Goal: Task Accomplishment & Management: Manage account settings

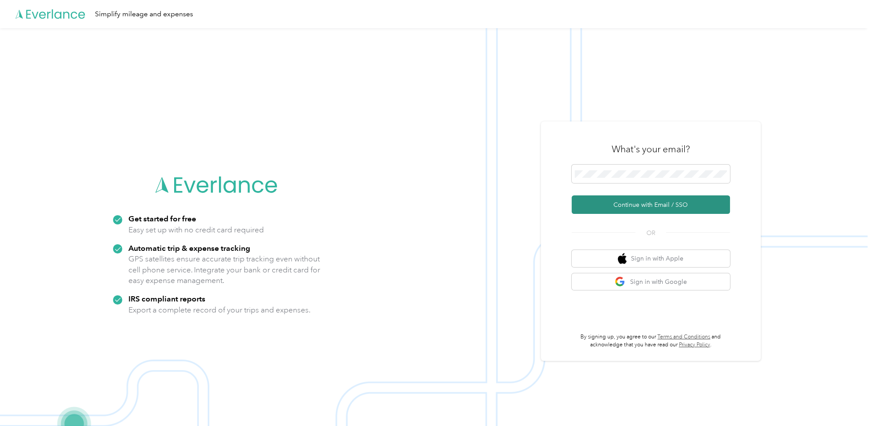
click at [666, 211] on button "Continue with Email / SSO" at bounding box center [651, 204] width 158 height 18
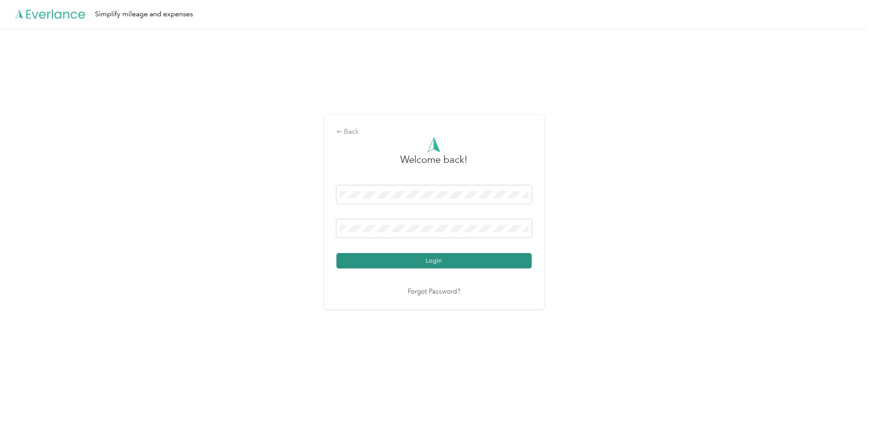
click at [417, 264] on button "Login" at bounding box center [434, 260] width 195 height 15
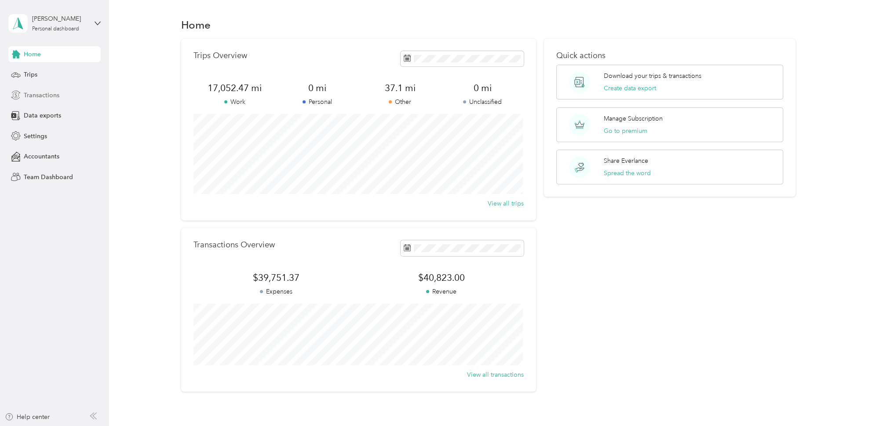
click at [46, 95] on span "Transactions" at bounding box center [42, 95] width 36 height 9
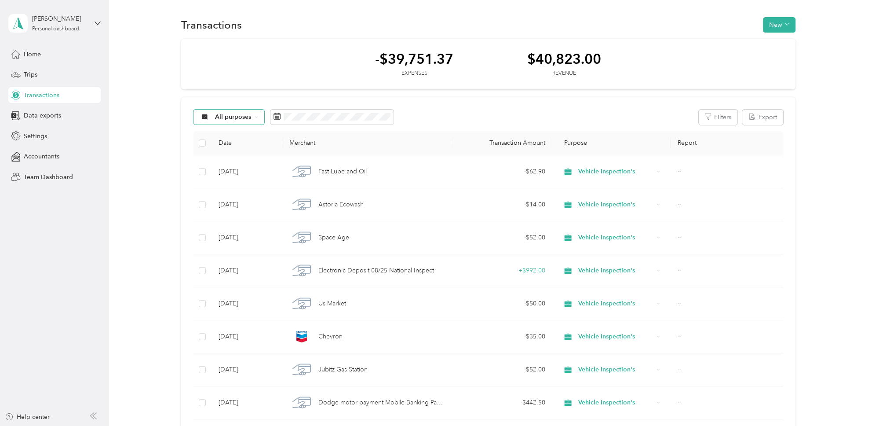
click at [257, 120] on div "All purposes" at bounding box center [229, 117] width 71 height 15
click at [238, 194] on span "Vehicle Inspection's" at bounding box center [243, 194] width 57 height 9
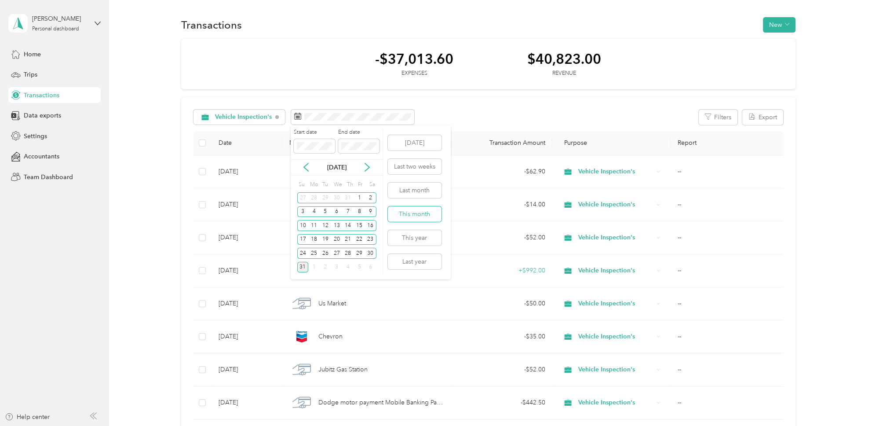
click at [419, 217] on button "This month" at bounding box center [415, 213] width 54 height 15
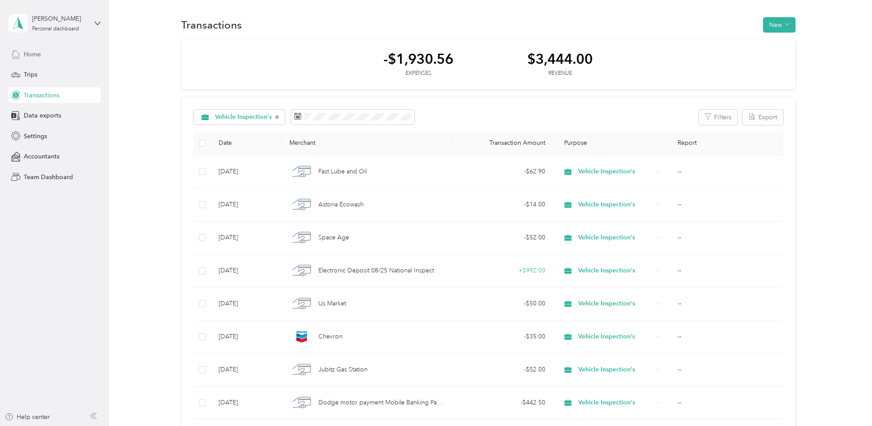
click at [32, 51] on span "Home" at bounding box center [32, 54] width 17 height 9
